Goal: Navigation & Orientation: Find specific page/section

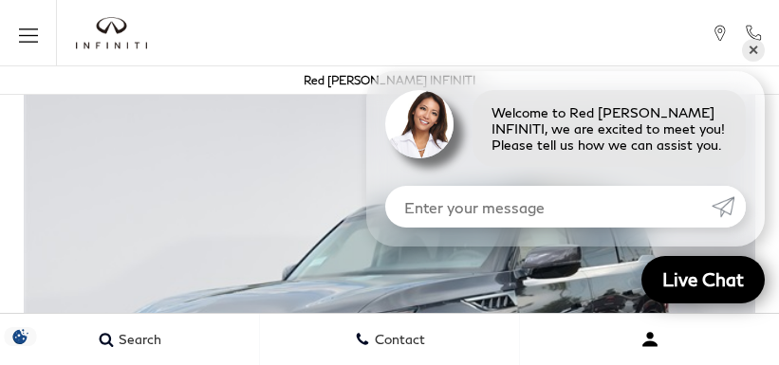
click at [617, 359] on button "Open user profile menu" at bounding box center [649, 339] width 259 height 47
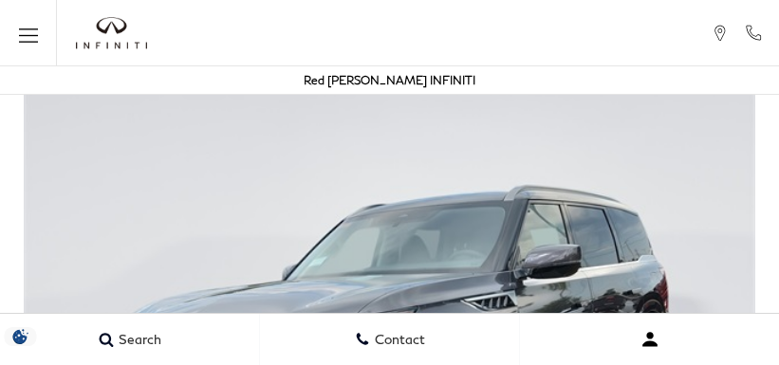
click at [711, 359] on button "Open user profile menu" at bounding box center [649, 339] width 259 height 47
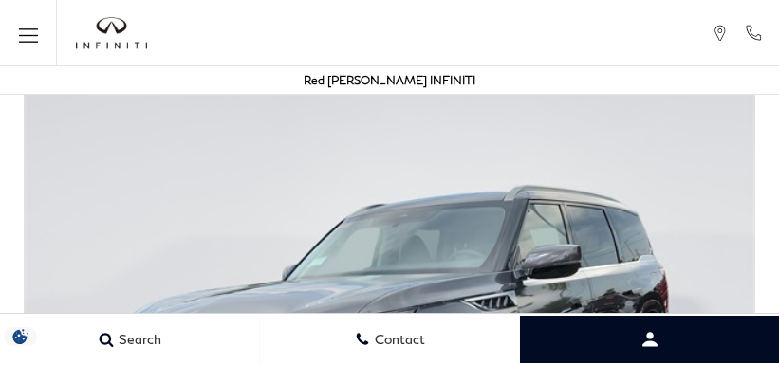
click at [711, 311] on img at bounding box center [389, 351] width 779 height 548
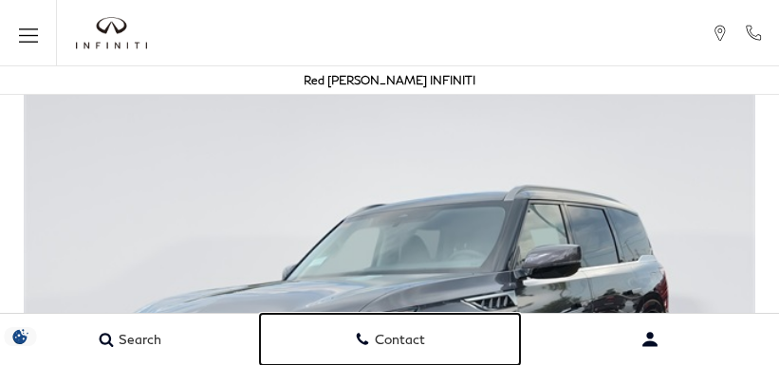
click at [427, 359] on link "Contact" at bounding box center [390, 339] width 260 height 51
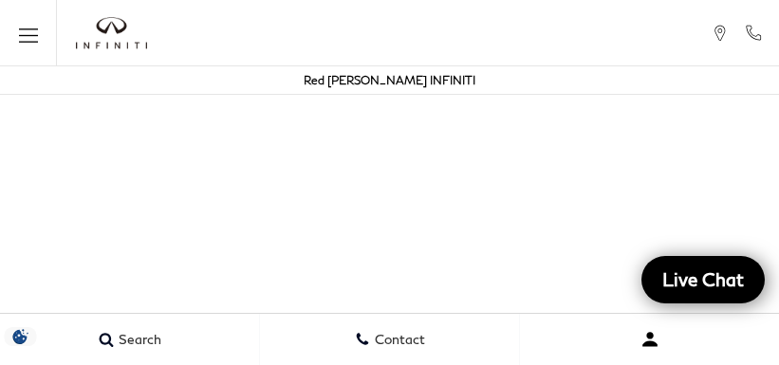
click at [617, 359] on button "Open user profile menu" at bounding box center [649, 339] width 259 height 47
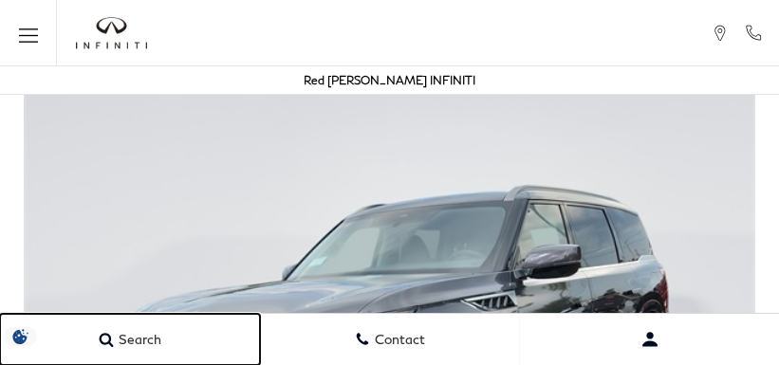
click at [95, 321] on link "Search" at bounding box center [130, 339] width 260 height 51
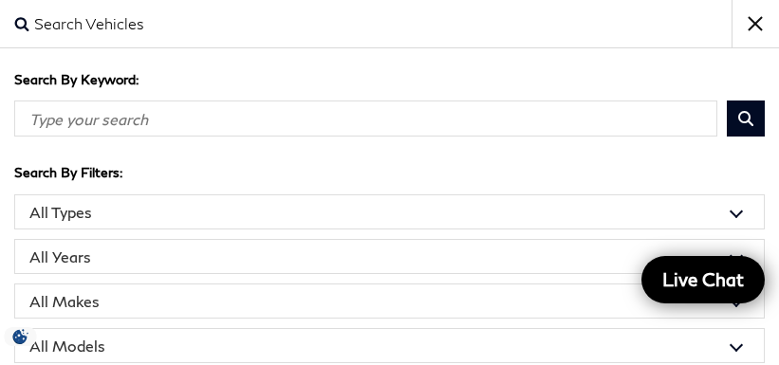
click at [322, 131] on input "Search By Keyword" at bounding box center [365, 119] width 703 height 36
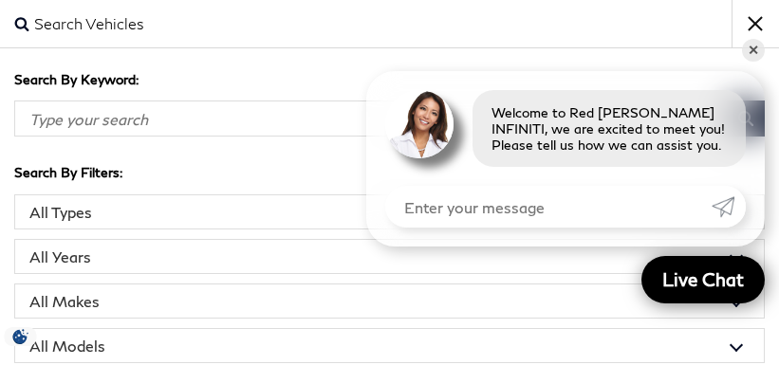
click at [522, 330] on select "All Models 2 Series 2500 Acadia Atlas CT5 CX-5 Discovery Sport Edge Explorer [P…" at bounding box center [389, 345] width 750 height 35
